Goal: Information Seeking & Learning: Learn about a topic

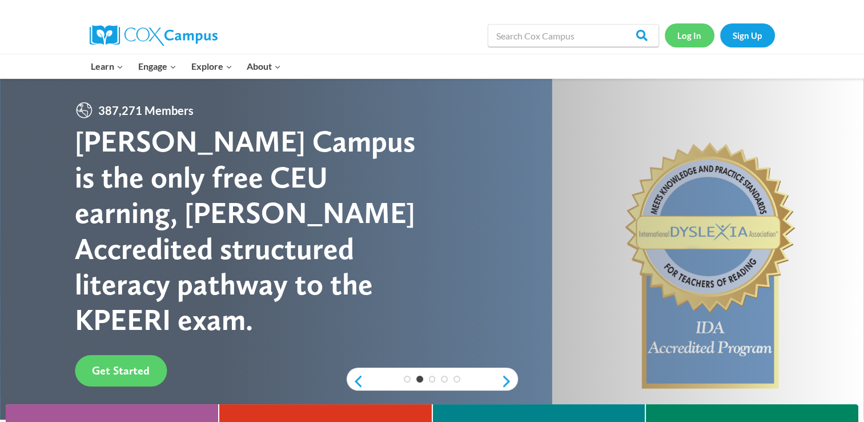
click at [679, 31] on link "Log In" at bounding box center [690, 34] width 50 height 23
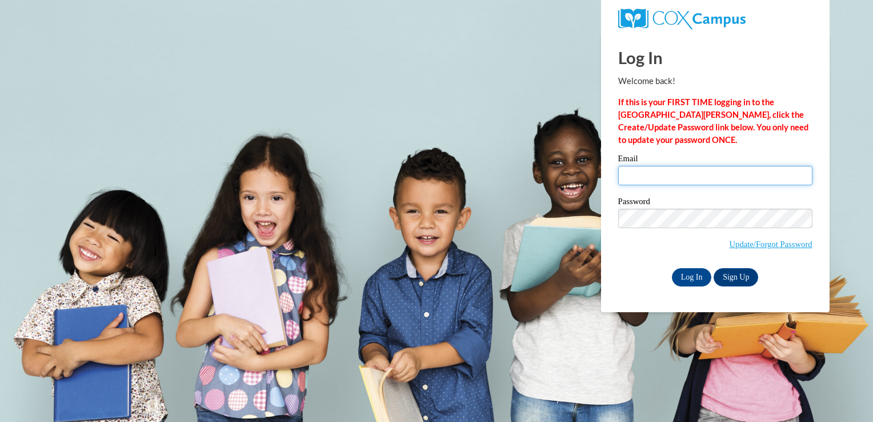
click at [627, 175] on input "Email" at bounding box center [715, 175] width 194 height 19
type input "joy017lucas@gmail.com"
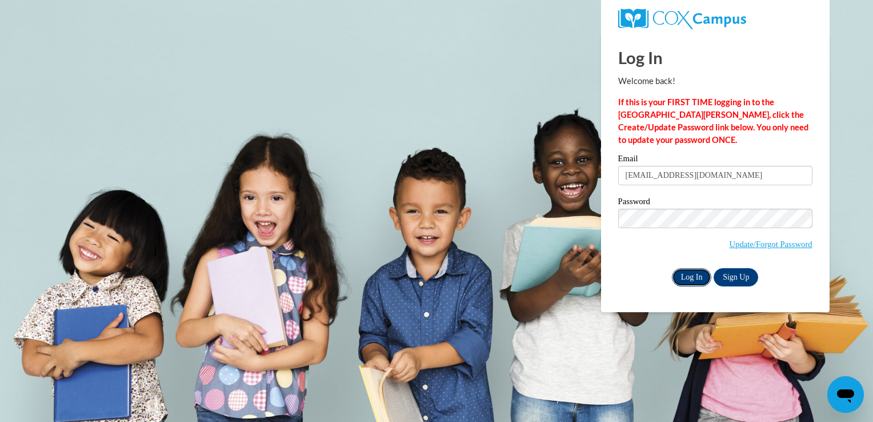
click at [680, 277] on input "Log In" at bounding box center [692, 277] width 40 height 18
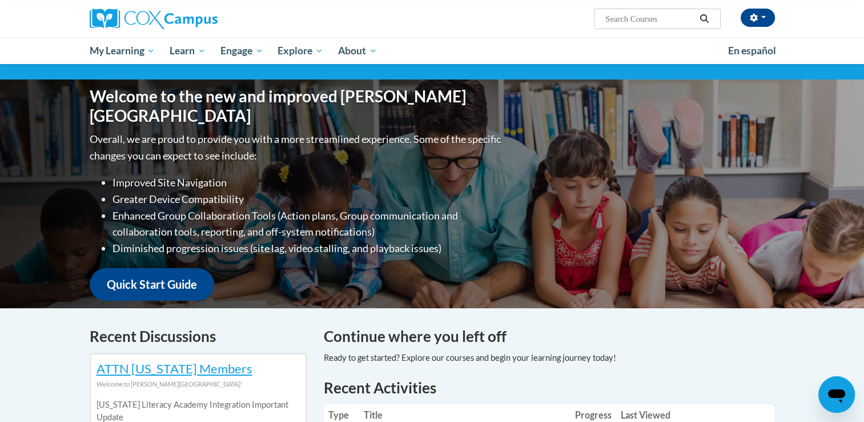
scroll to position [87, 0]
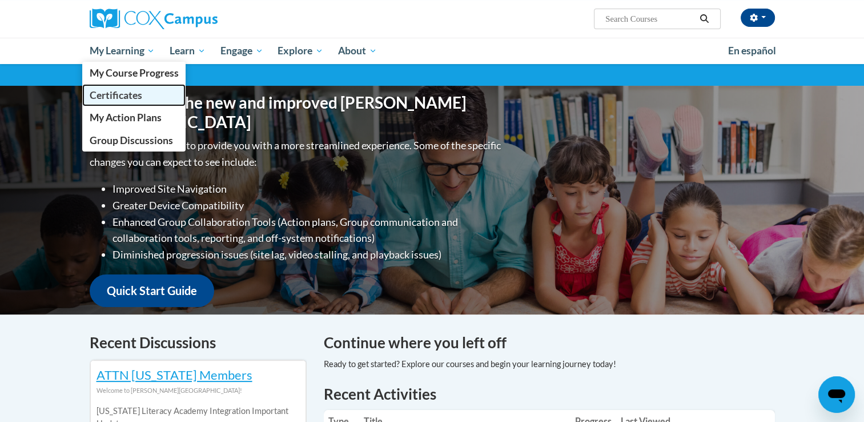
click at [135, 95] on span "Certificates" at bounding box center [115, 95] width 53 height 12
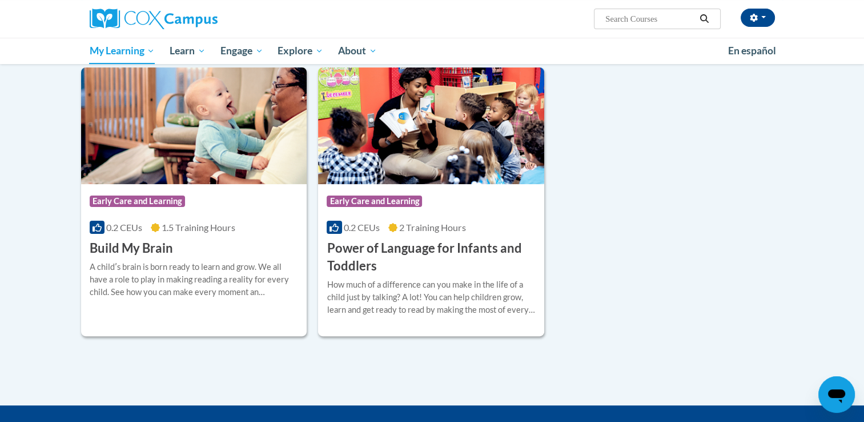
scroll to position [208, 0]
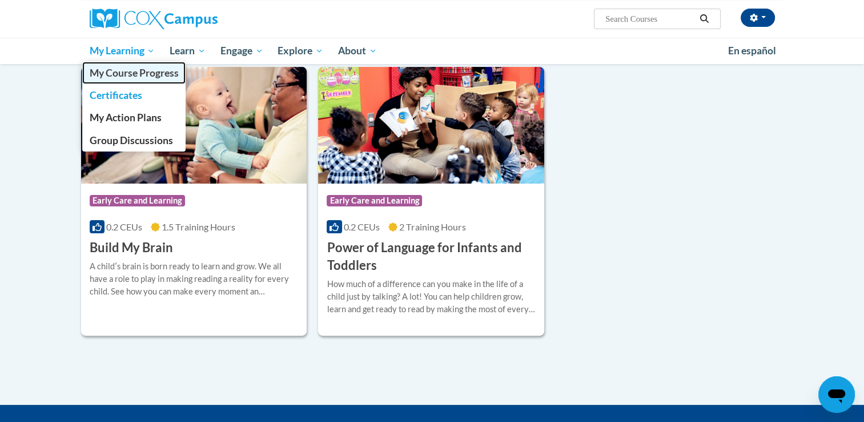
click at [136, 70] on span "My Course Progress" at bounding box center [133, 73] width 89 height 12
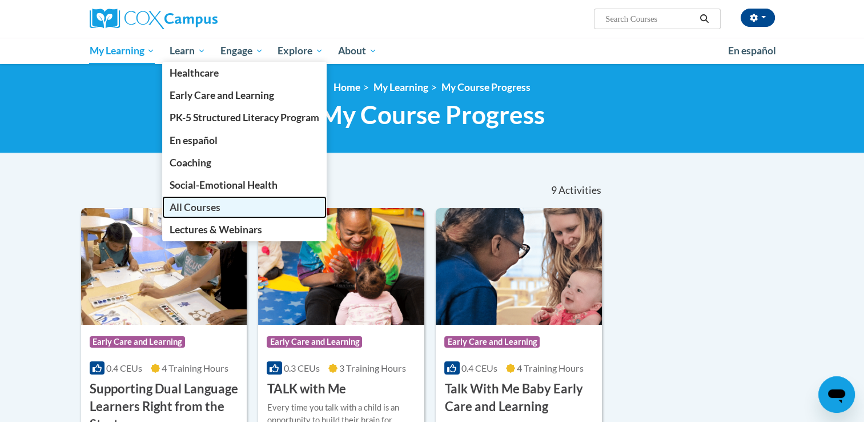
click at [199, 204] on span "All Courses" at bounding box center [195, 207] width 51 height 12
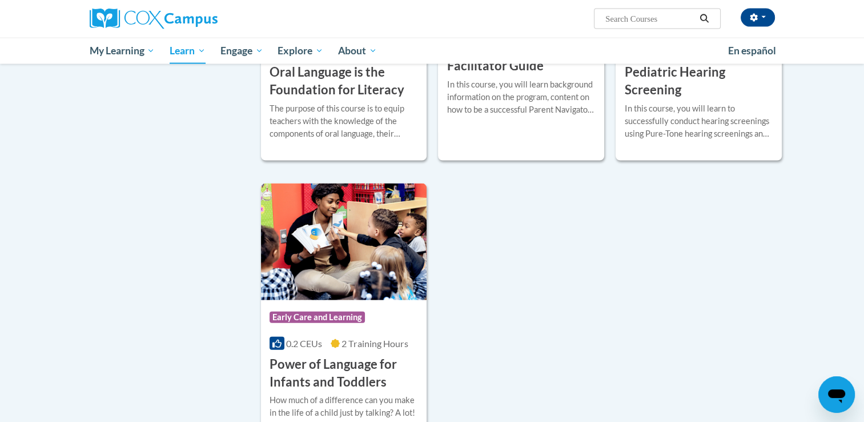
scroll to position [2472, 0]
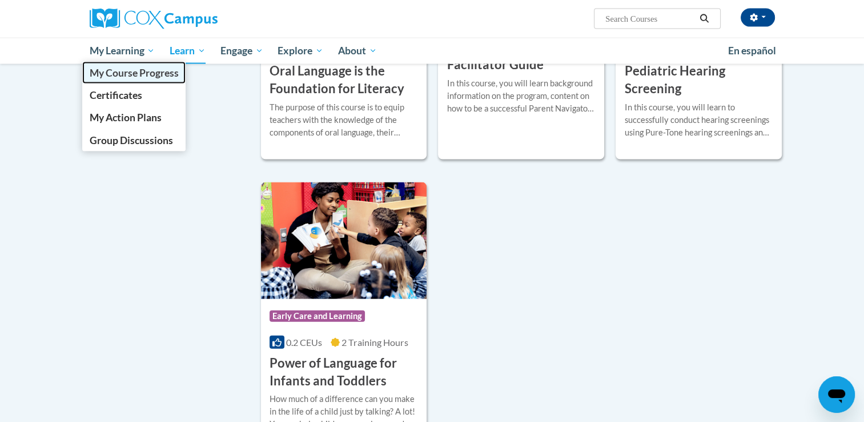
click at [123, 70] on span "My Course Progress" at bounding box center [133, 73] width 89 height 12
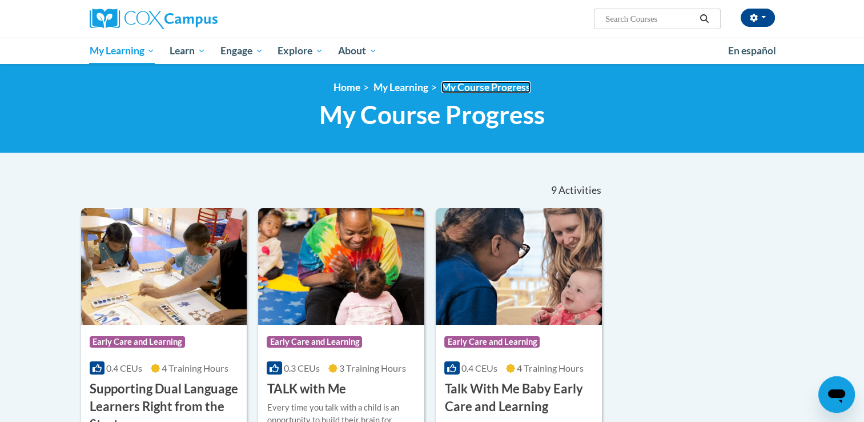
click at [481, 87] on link "My Course Progress" at bounding box center [486, 87] width 89 height 12
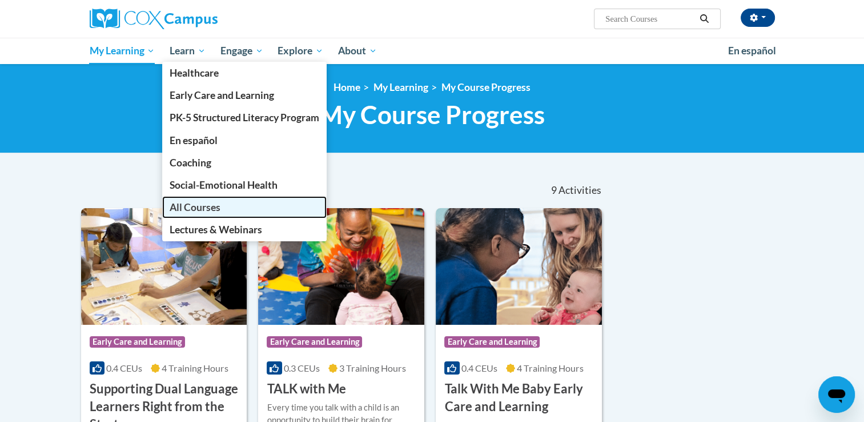
click at [210, 206] on span "All Courses" at bounding box center [195, 207] width 51 height 12
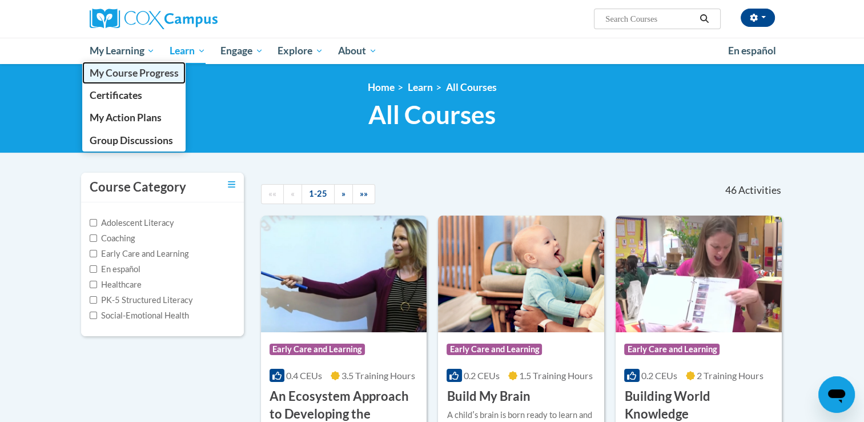
click at [145, 78] on span "My Course Progress" at bounding box center [133, 73] width 89 height 12
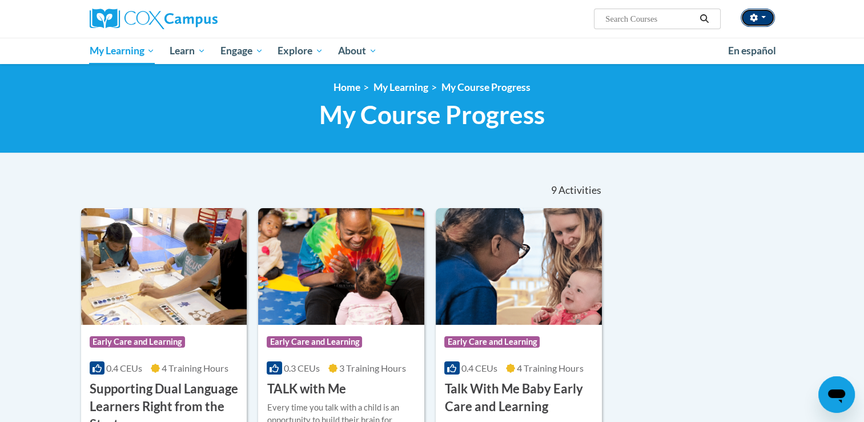
click at [747, 21] on button "button" at bounding box center [758, 18] width 34 height 18
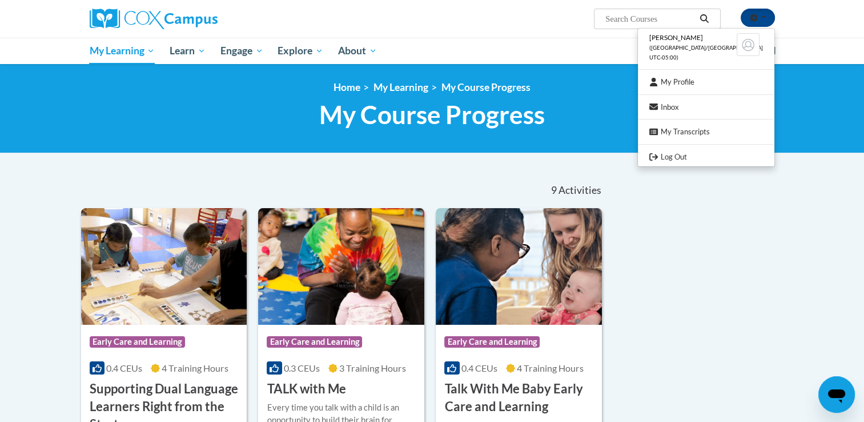
click at [675, 89] on ul "[PERSON_NAME] ([GEOGRAPHIC_DATA]/[GEOGRAPHIC_DATA] UTC-05:00) My Profile Inbox …" at bounding box center [707, 97] width 138 height 139
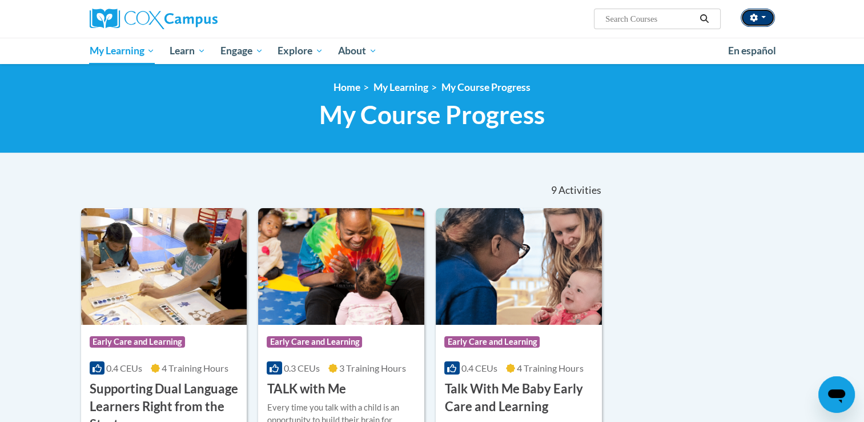
click at [743, 18] on button "button" at bounding box center [758, 18] width 34 height 18
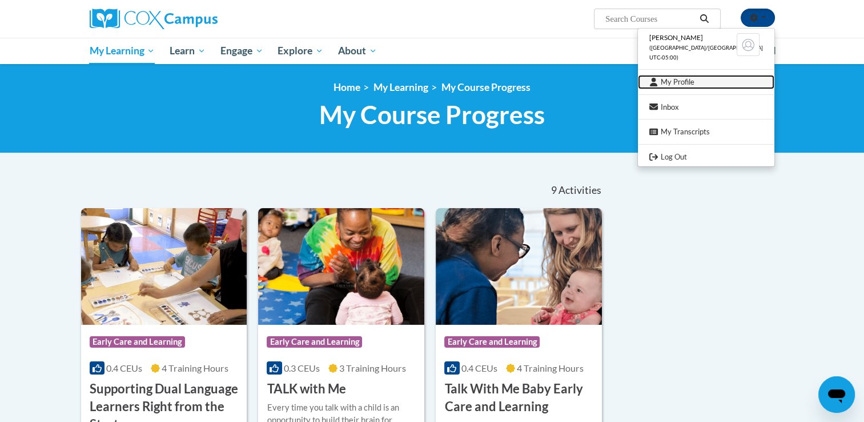
click at [706, 79] on link "My Profile" at bounding box center [706, 82] width 137 height 14
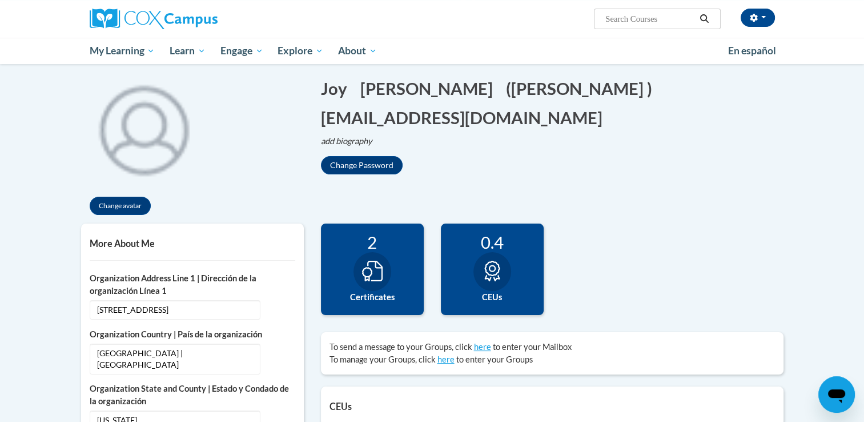
scroll to position [105, 0]
click at [377, 273] on icon at bounding box center [372, 271] width 21 height 21
click at [372, 276] on icon at bounding box center [372, 271] width 21 height 21
click at [368, 269] on icon at bounding box center [372, 271] width 21 height 21
click at [365, 298] on label "Certificates" at bounding box center [373, 297] width 86 height 13
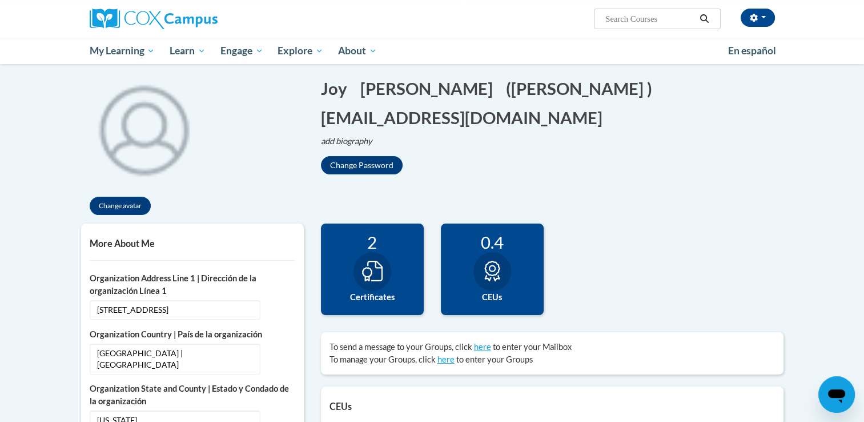
click at [365, 298] on label "Certificates" at bounding box center [373, 297] width 86 height 13
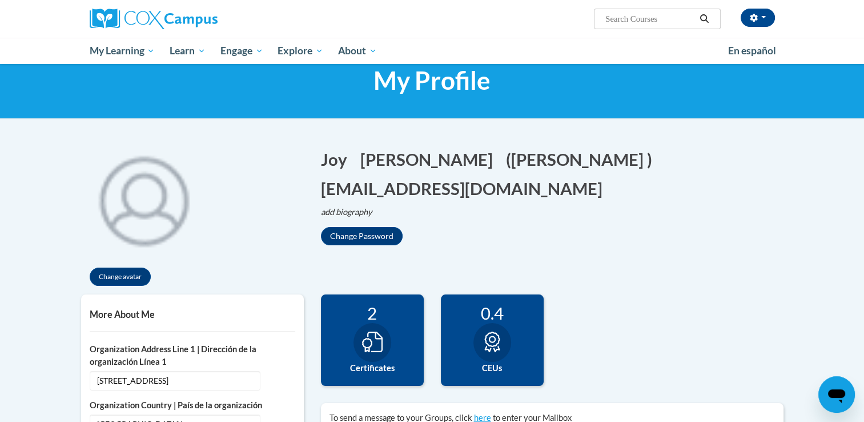
scroll to position [34, 0]
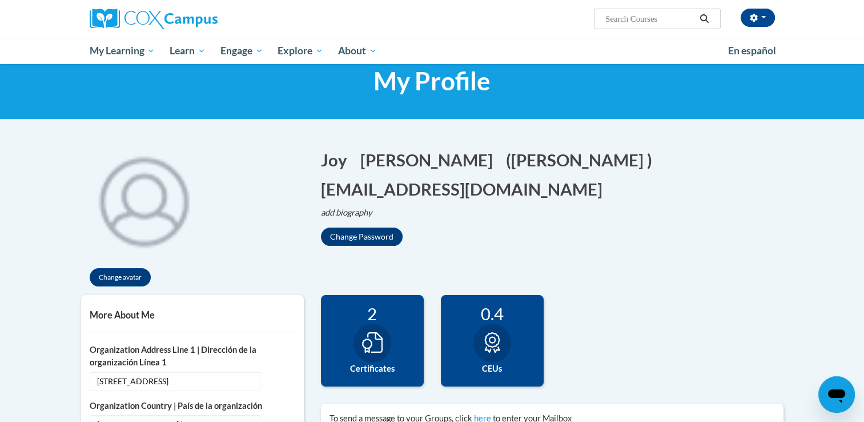
click at [666, 17] on input "Search..." at bounding box center [650, 19] width 91 height 14
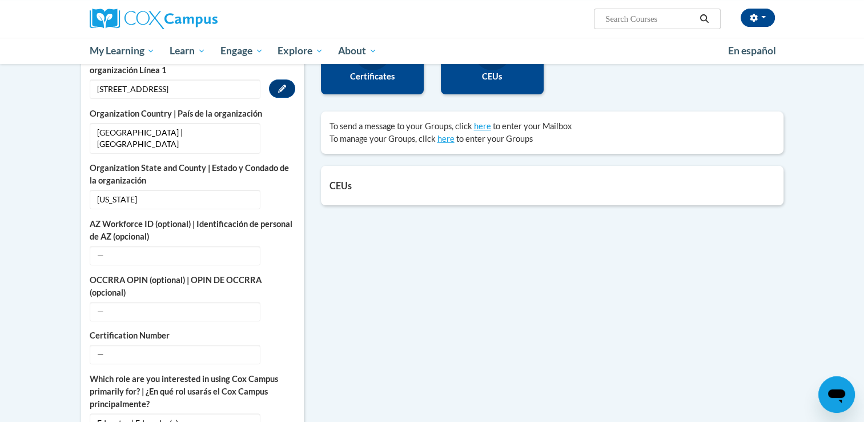
scroll to position [326, 0]
click at [754, 17] on icon "button" at bounding box center [754, 18] width 8 height 8
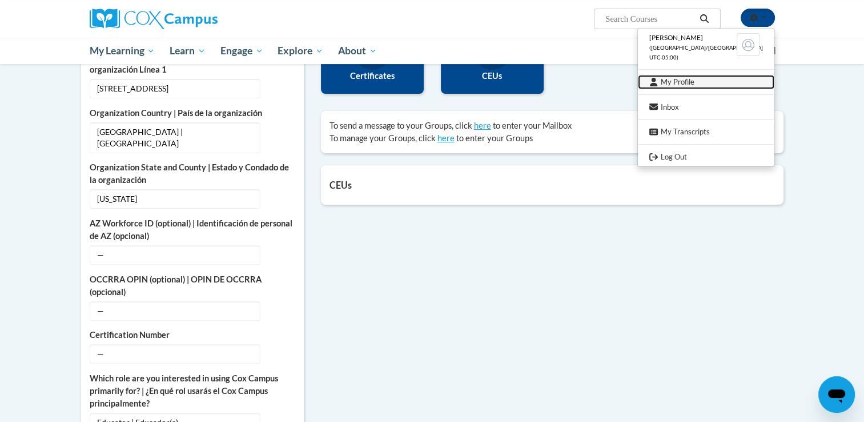
click at [677, 79] on link "My Profile" at bounding box center [706, 82] width 137 height 14
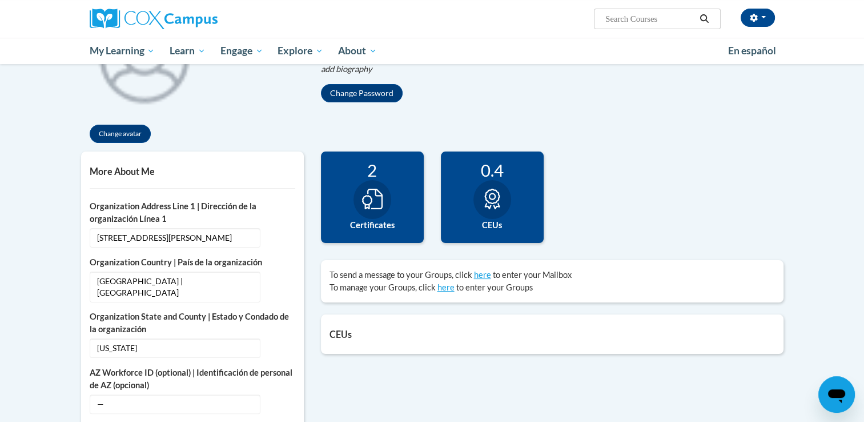
scroll to position [167, 0]
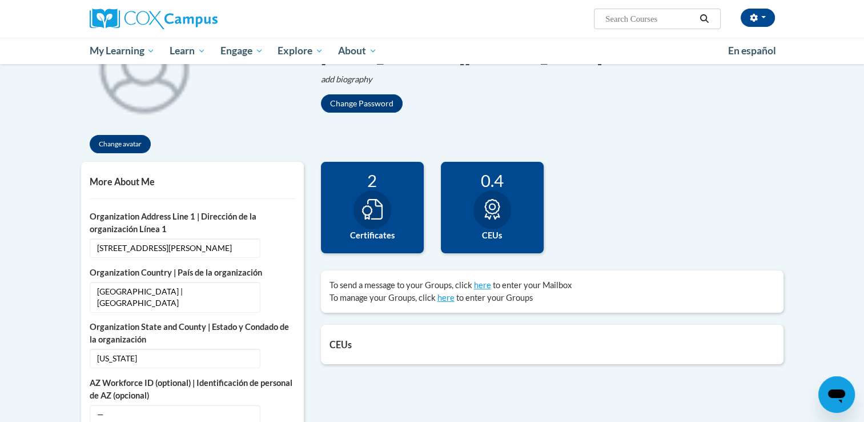
click at [359, 232] on label "Certificates" at bounding box center [373, 235] width 86 height 13
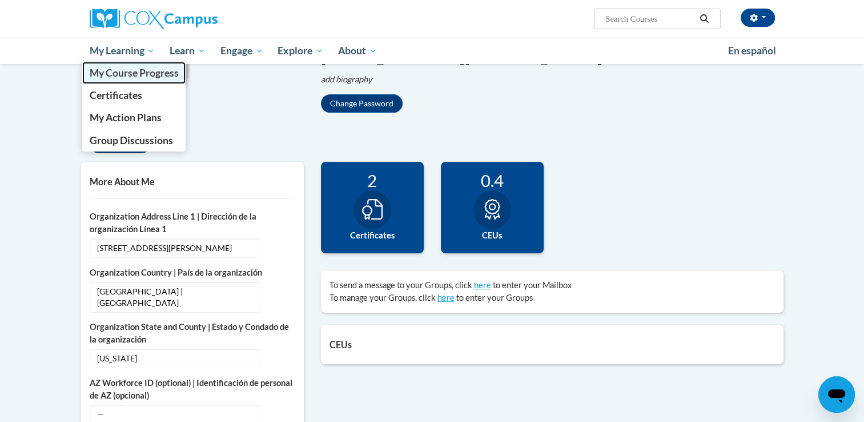
click at [118, 75] on span "My Course Progress" at bounding box center [133, 73] width 89 height 12
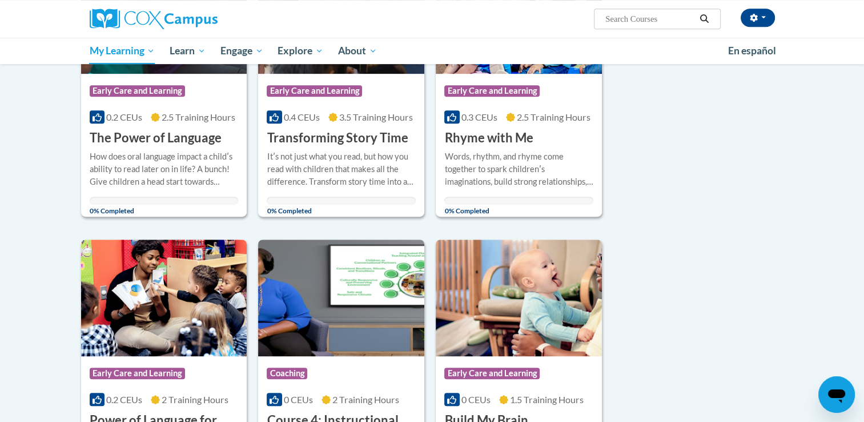
scroll to position [569, 0]
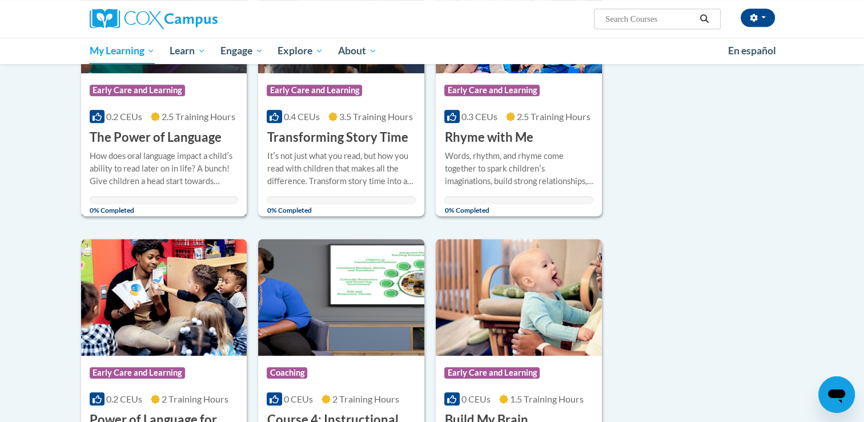
click at [139, 134] on h3 "The Power of Language" at bounding box center [156, 138] width 132 height 18
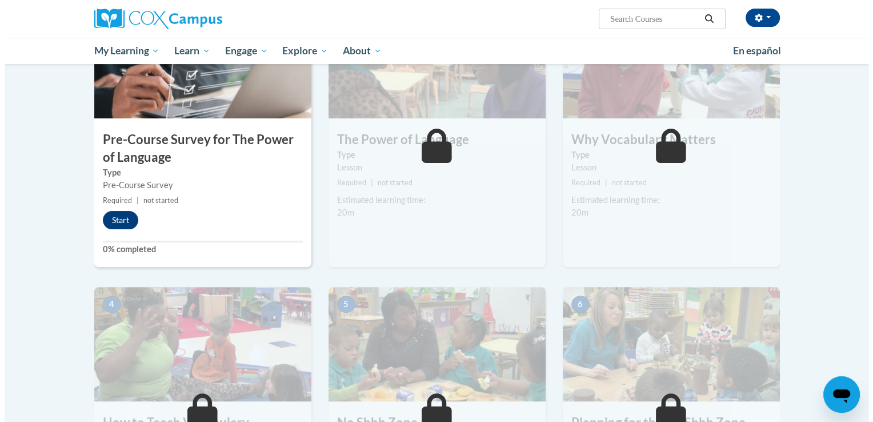
scroll to position [295, 0]
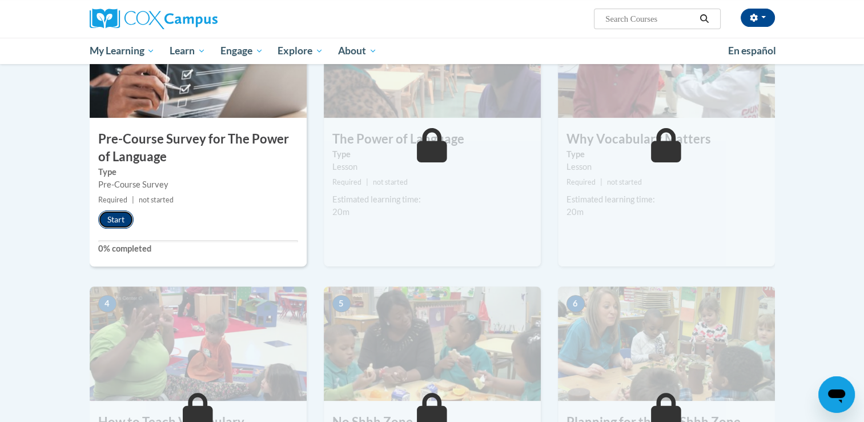
click at [113, 219] on button "Start" at bounding box center [115, 219] width 35 height 18
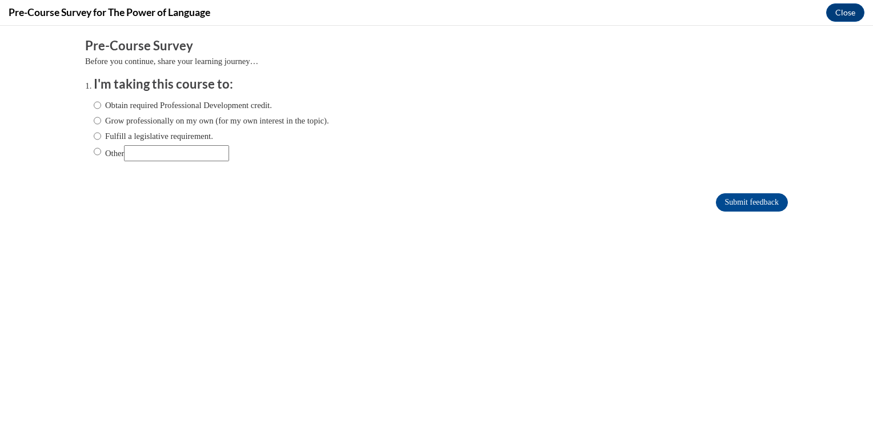
scroll to position [0, 0]
click at [150, 120] on label "Grow professionally on my own (for my own interest in the topic)." at bounding box center [211, 120] width 235 height 13
click at [101, 120] on input "Grow professionally on my own (for my own interest in the topic)." at bounding box center [97, 120] width 7 height 13
radio input "true"
click at [727, 199] on input "Submit feedback" at bounding box center [752, 202] width 72 height 18
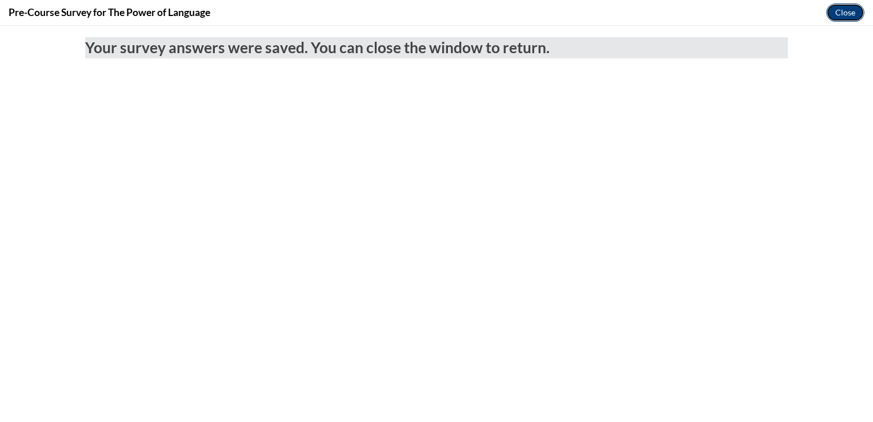
click at [842, 14] on button "Close" at bounding box center [845, 12] width 38 height 18
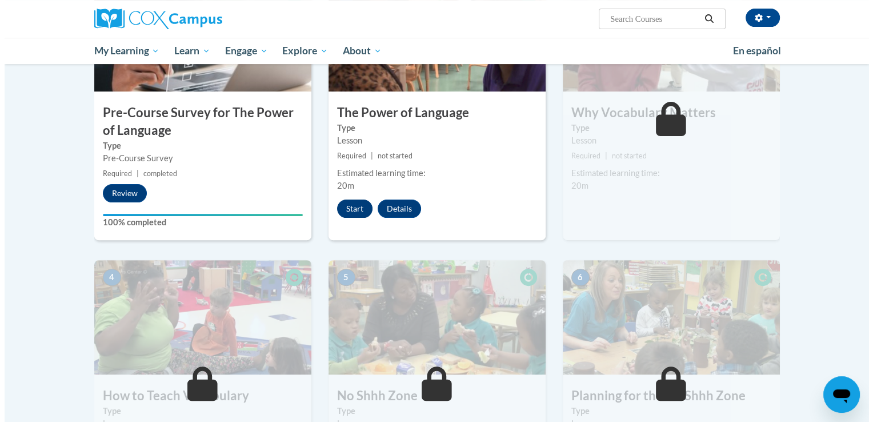
scroll to position [320, 0]
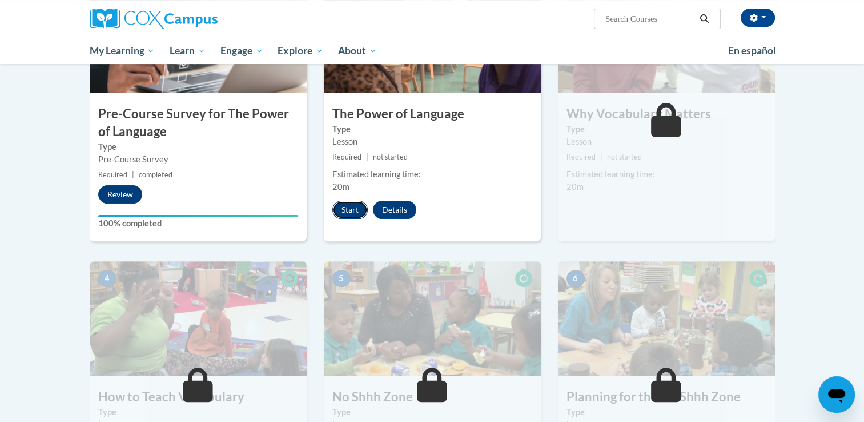
click at [347, 207] on button "Start" at bounding box center [350, 210] width 35 height 18
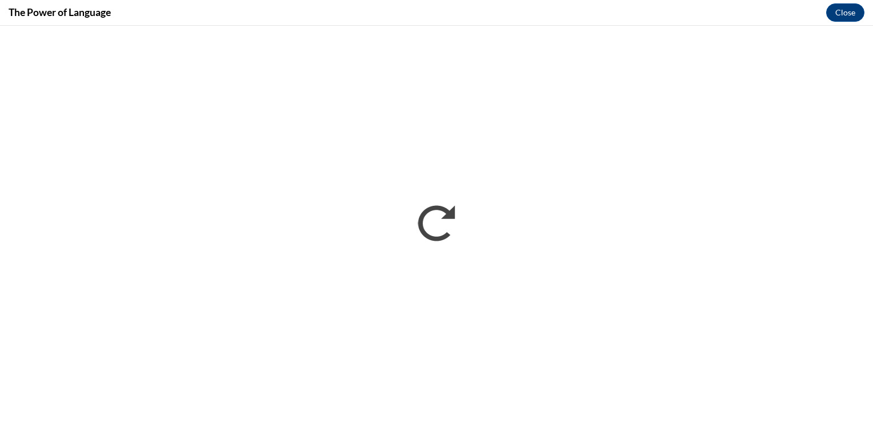
scroll to position [0, 0]
click at [837, 18] on button "Close" at bounding box center [845, 12] width 38 height 18
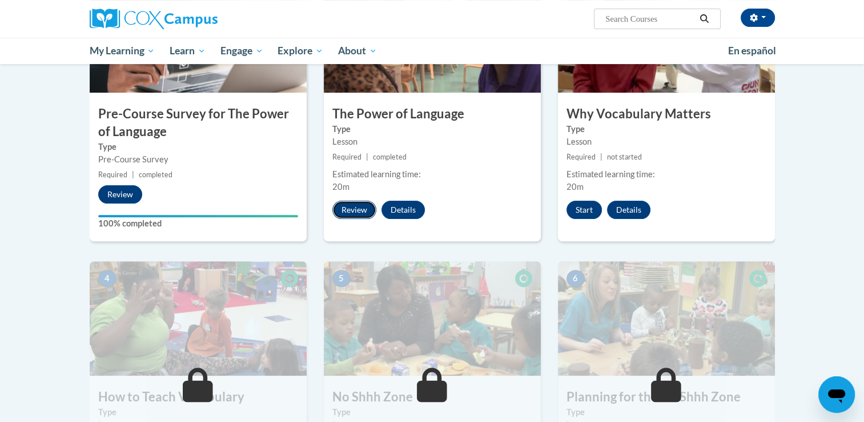
click at [357, 208] on button "Review" at bounding box center [355, 210] width 44 height 18
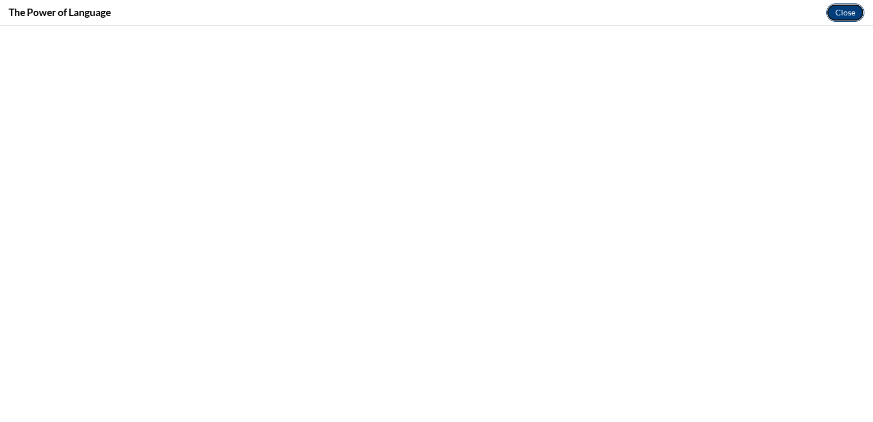
click at [839, 19] on button "Close" at bounding box center [845, 12] width 38 height 18
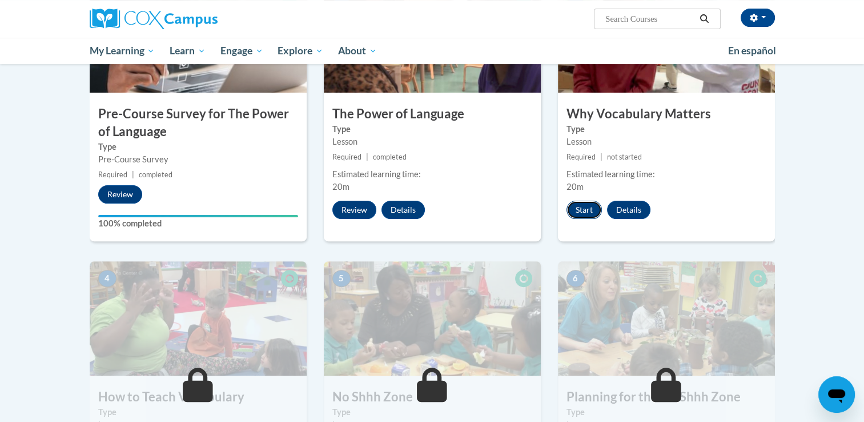
click at [571, 210] on button "Start" at bounding box center [584, 210] width 35 height 18
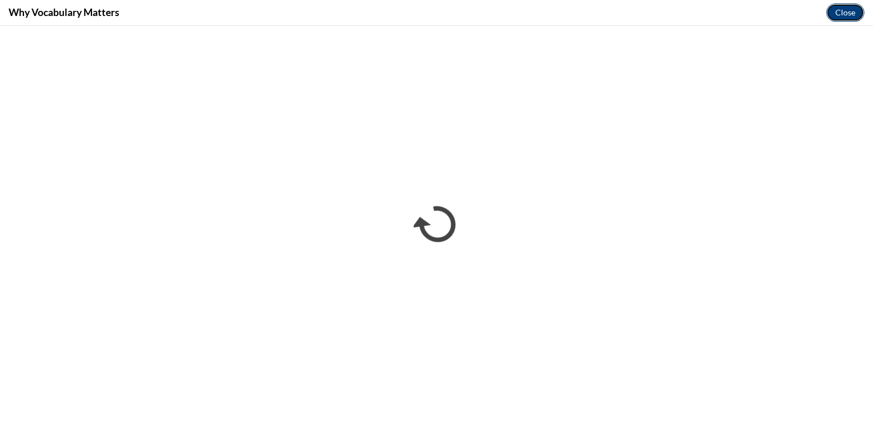
click at [846, 13] on button "Close" at bounding box center [845, 12] width 38 height 18
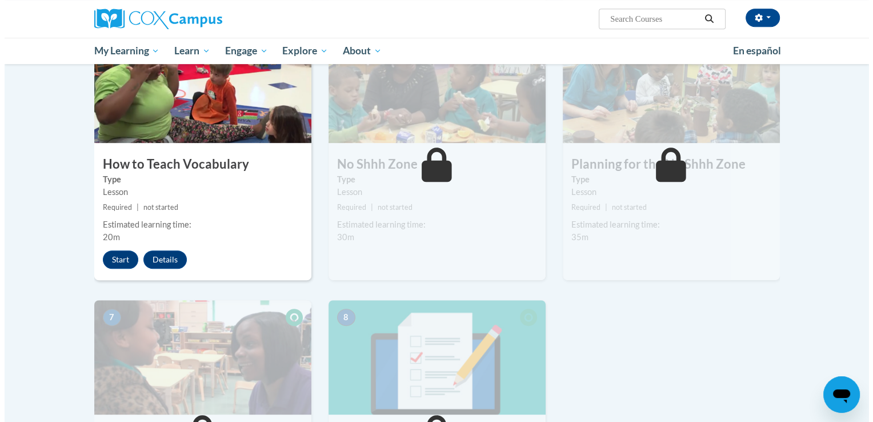
scroll to position [554, 0]
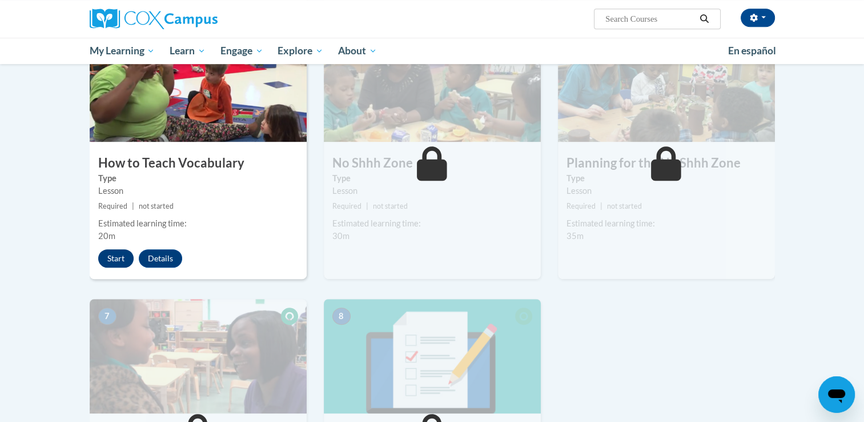
click at [130, 257] on button "Start" at bounding box center [115, 258] width 35 height 18
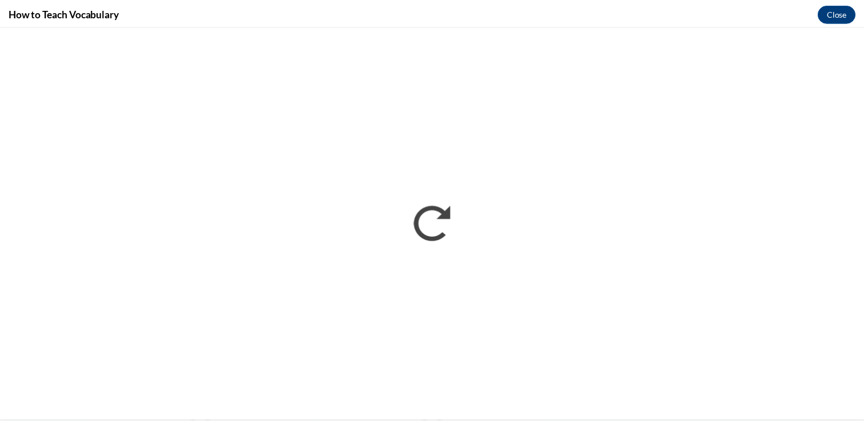
scroll to position [0, 0]
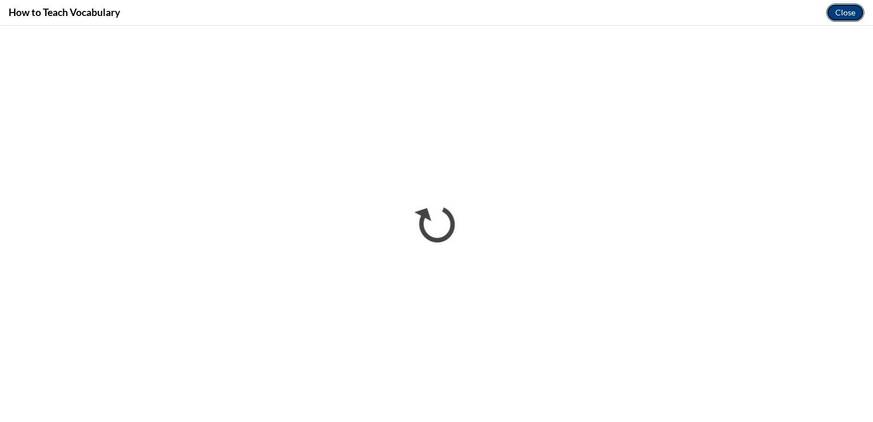
click at [841, 18] on button "Close" at bounding box center [845, 12] width 38 height 18
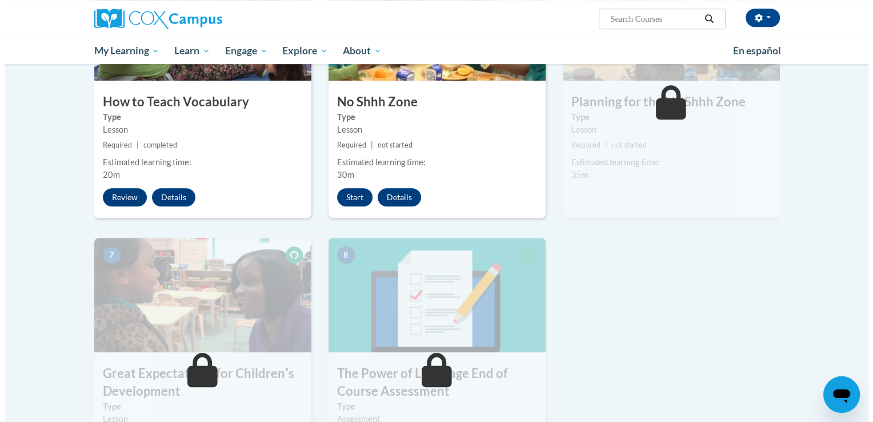
scroll to position [617, 0]
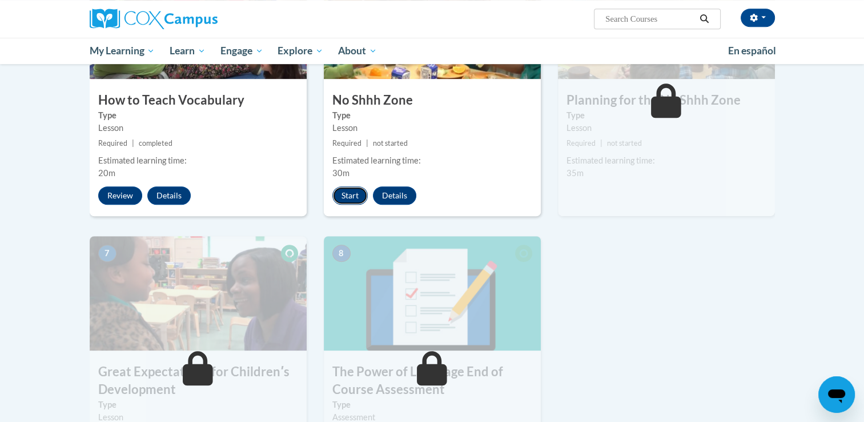
click at [346, 193] on button "Start" at bounding box center [350, 195] width 35 height 18
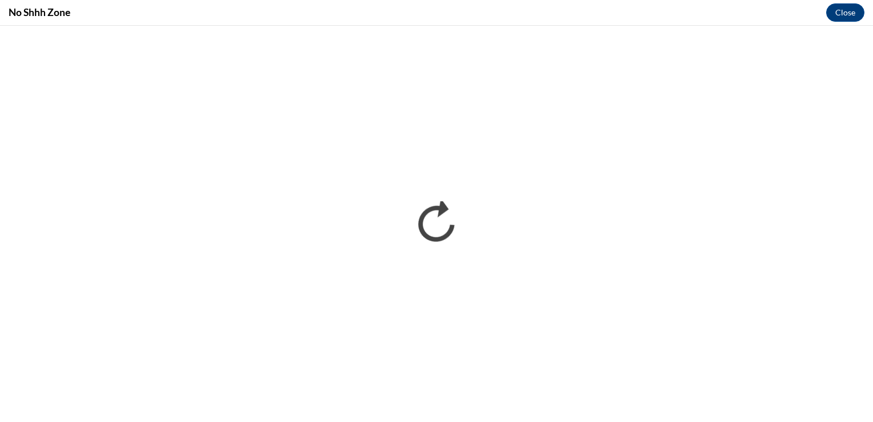
scroll to position [0, 0]
